Goal: Use online tool/utility: Utilize a website feature to perform a specific function

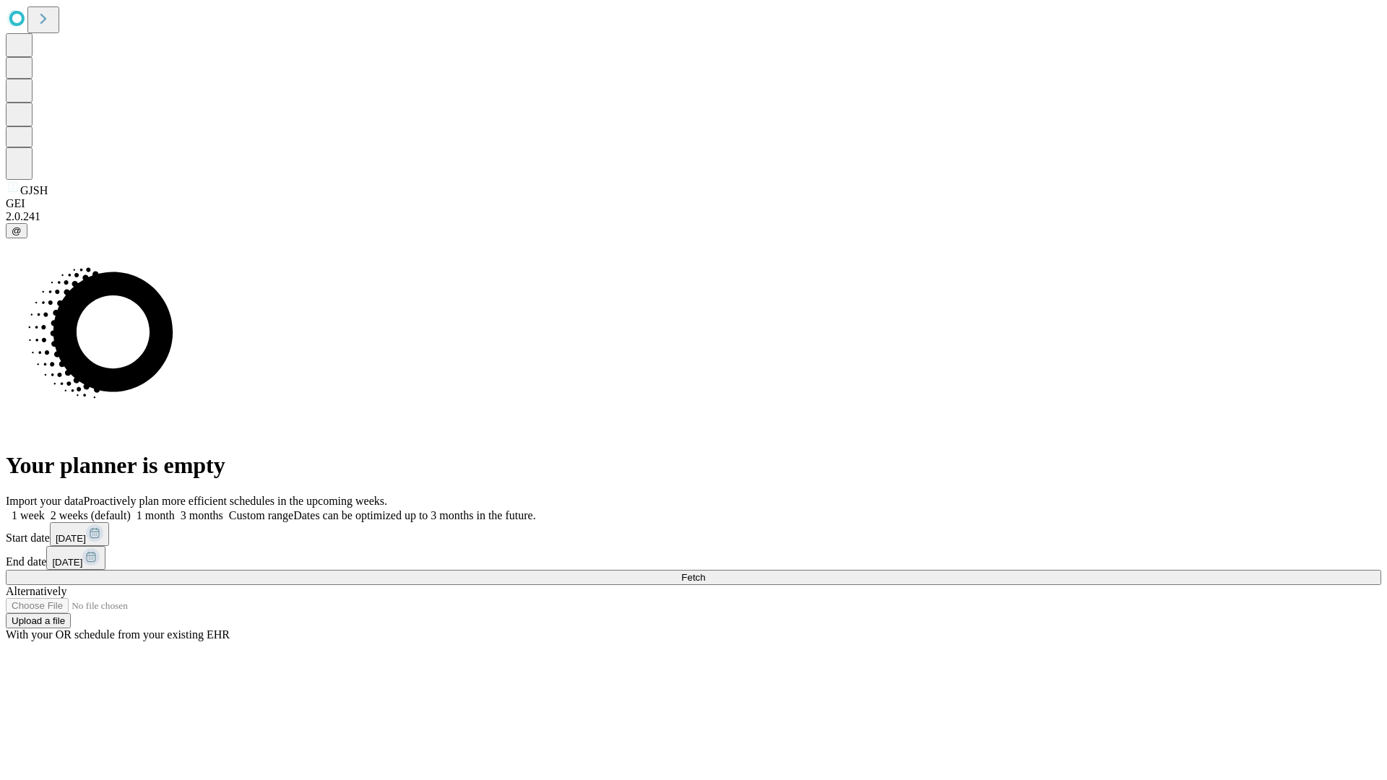
click at [705, 572] on span "Fetch" at bounding box center [693, 577] width 24 height 11
